Goal: Navigation & Orientation: Find specific page/section

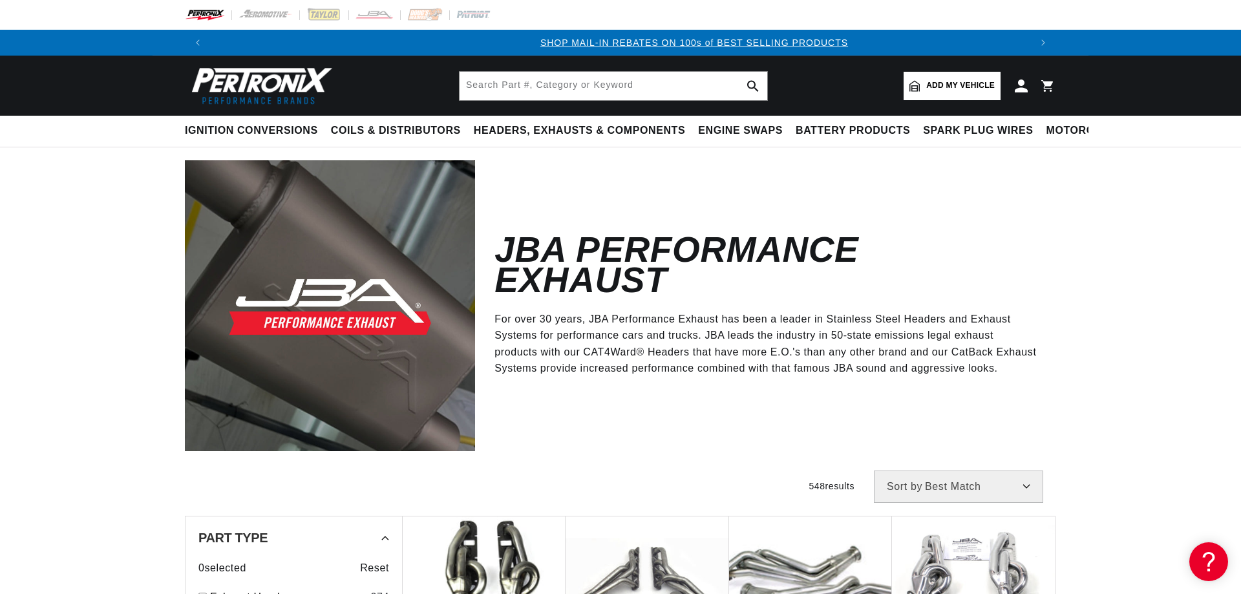
drag, startPoint x: 1087, startPoint y: 490, endPoint x: 1086, endPoint y: 167, distance: 323.1
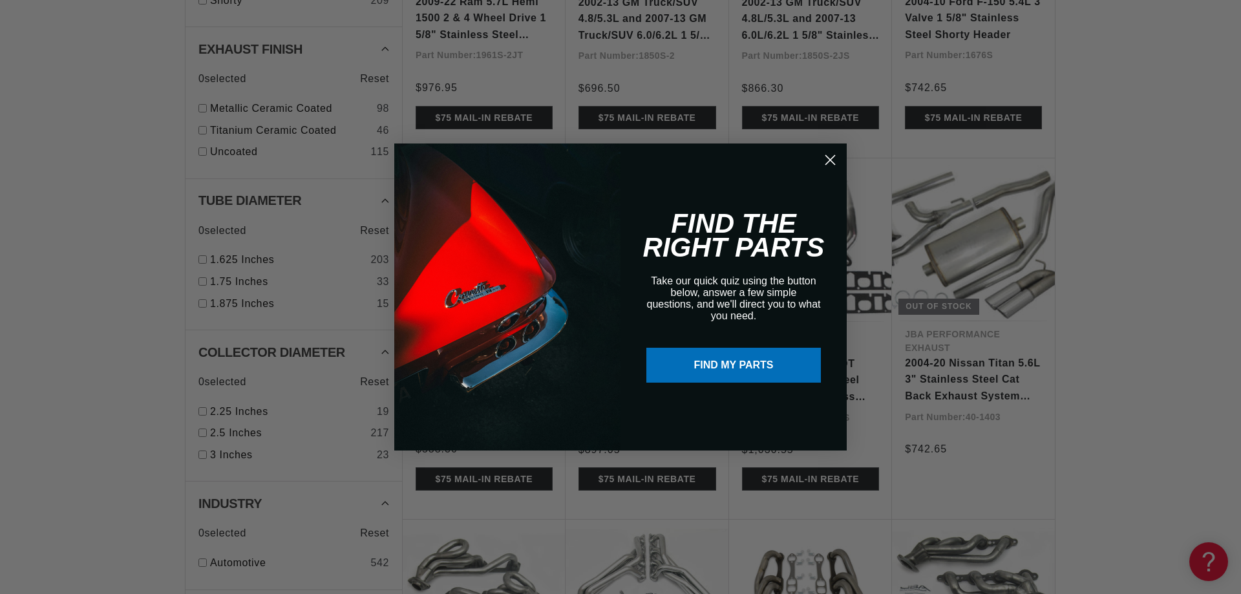
scroll to position [1080, 0]
